Goal: Task Accomplishment & Management: Manage account settings

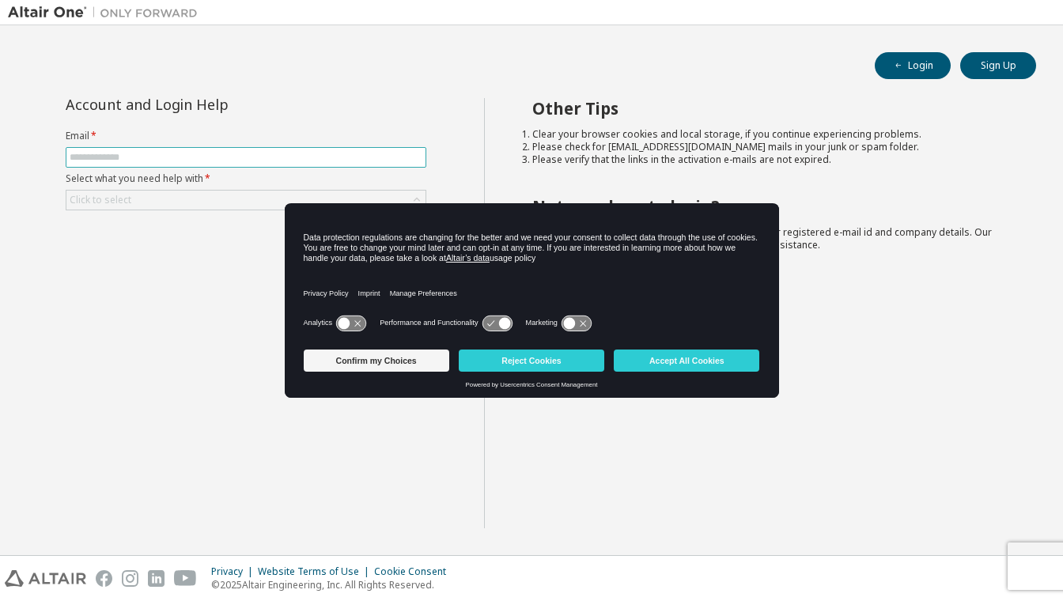
click at [368, 159] on input "text" at bounding box center [246, 157] width 353 height 13
click at [469, 361] on button "Reject Cookies" at bounding box center [532, 361] width 146 height 22
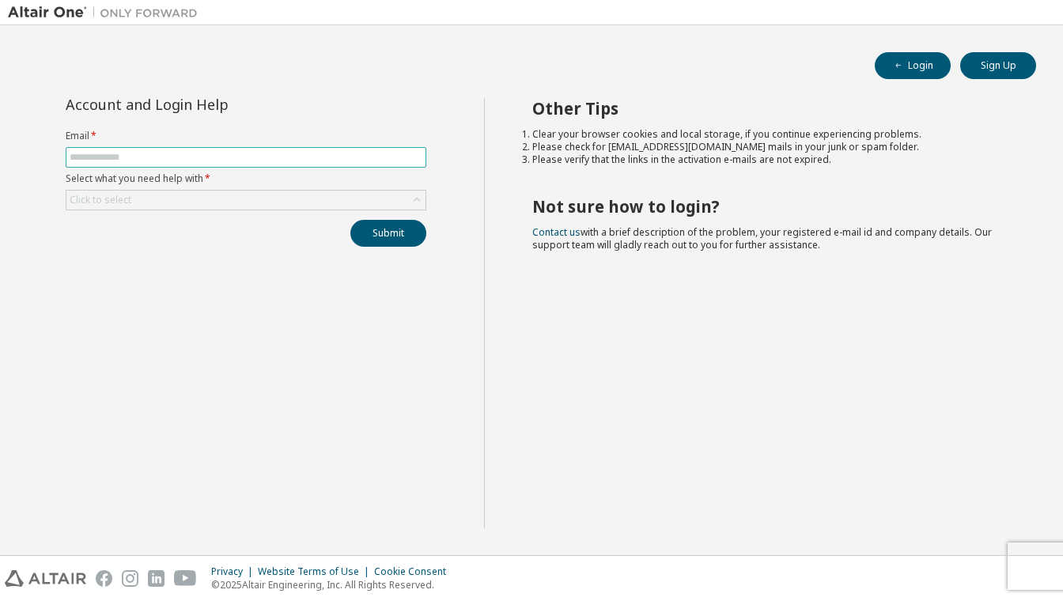
click at [230, 157] on input "text" at bounding box center [246, 157] width 353 height 13
type input "**********"
click at [236, 206] on div "Click to select" at bounding box center [245, 200] width 359 height 19
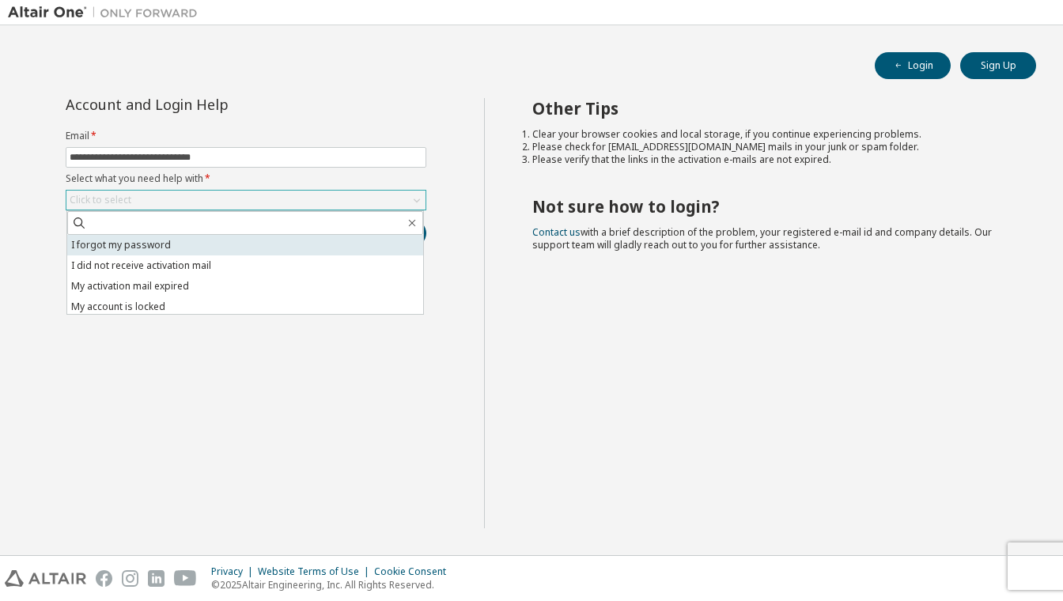
click at [237, 242] on li "I forgot my password" at bounding box center [245, 245] width 356 height 21
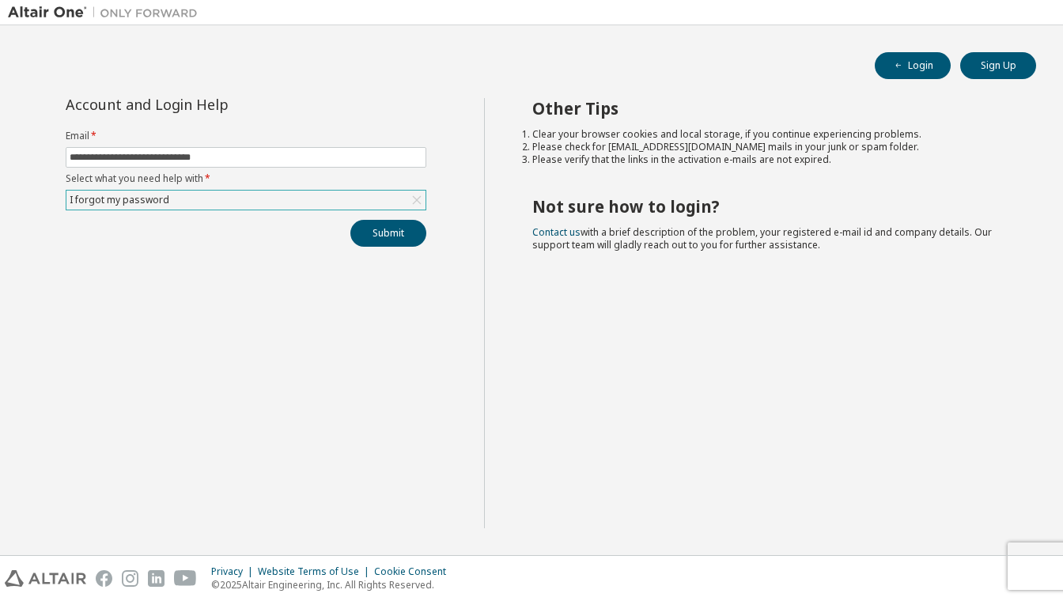
click at [313, 202] on div "I forgot my password" at bounding box center [245, 200] width 359 height 19
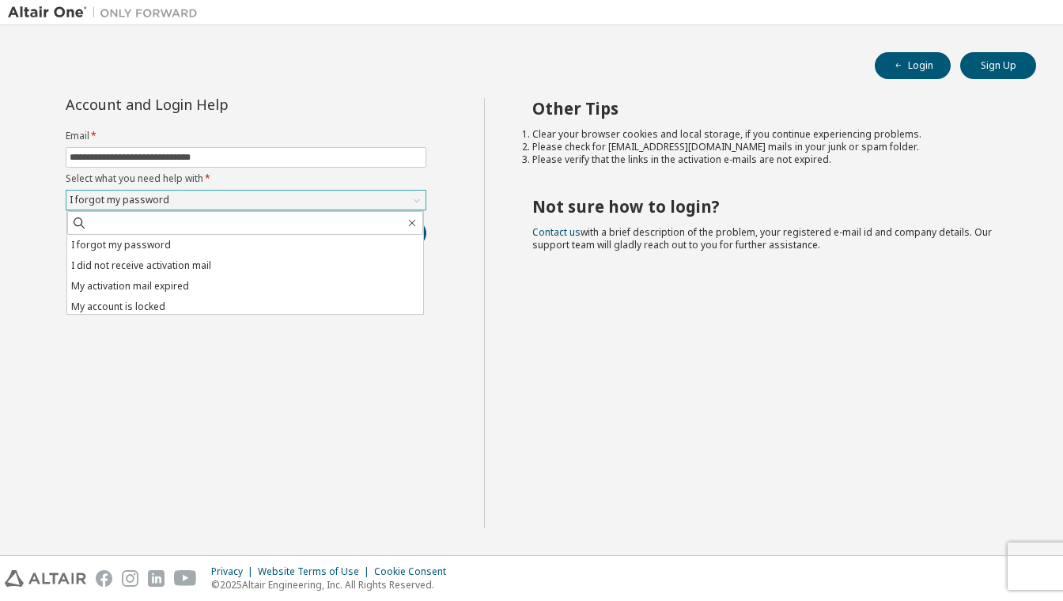
click at [313, 202] on div "I forgot my password" at bounding box center [245, 200] width 359 height 19
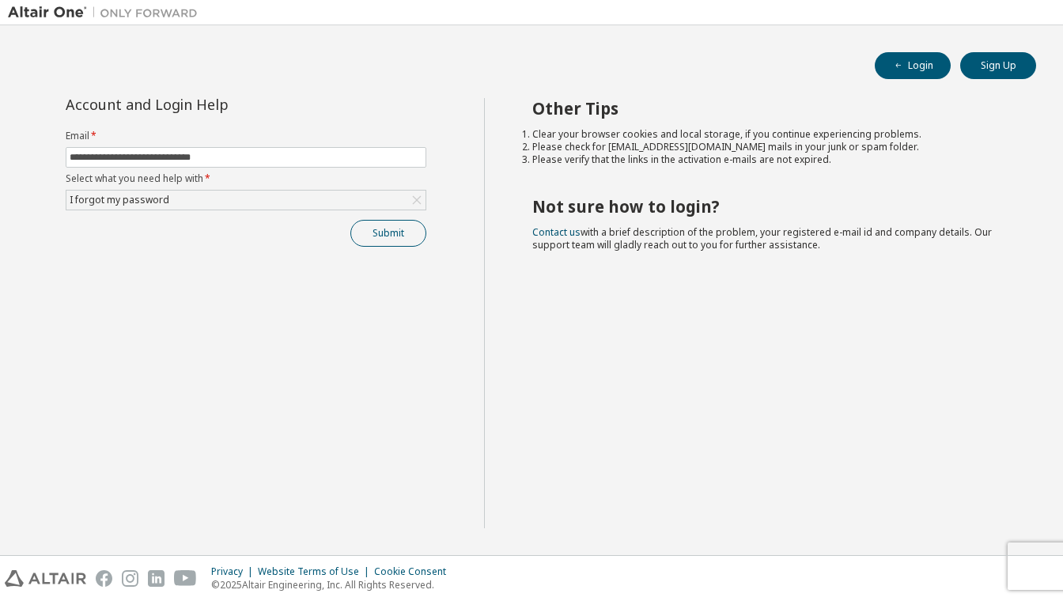
click at [369, 231] on button "Submit" at bounding box center [388, 233] width 76 height 27
click at [396, 244] on button "Submit" at bounding box center [388, 233] width 76 height 27
